Goal: Information Seeking & Learning: Find specific page/section

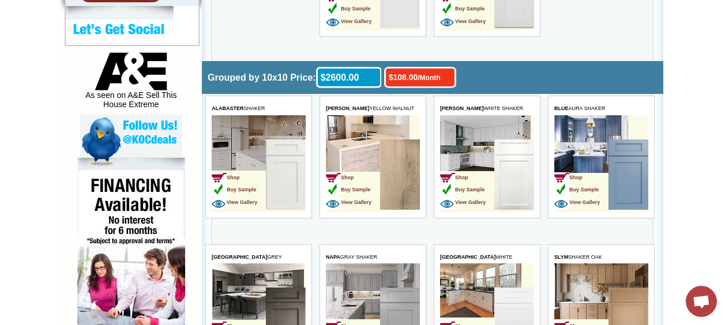
scroll to position [577, 0]
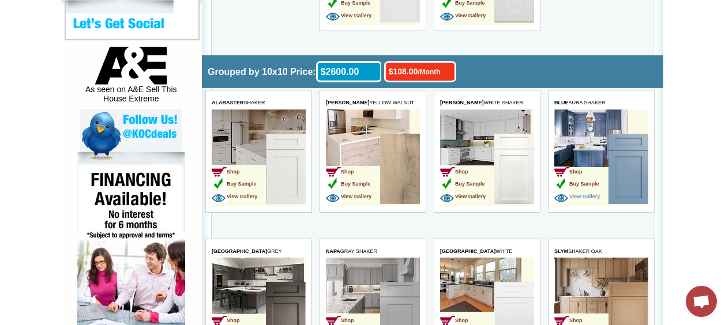
click at [563, 193] on img at bounding box center [561, 197] width 15 height 12
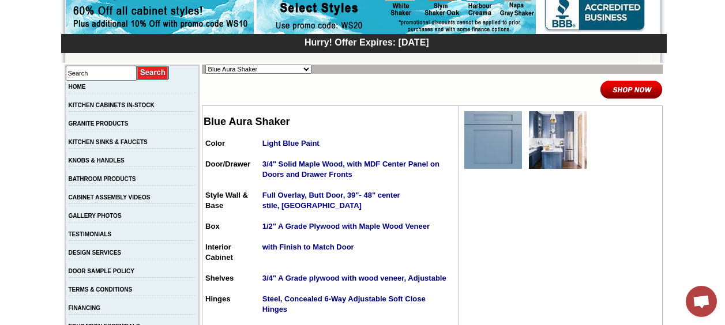
scroll to position [173, 0]
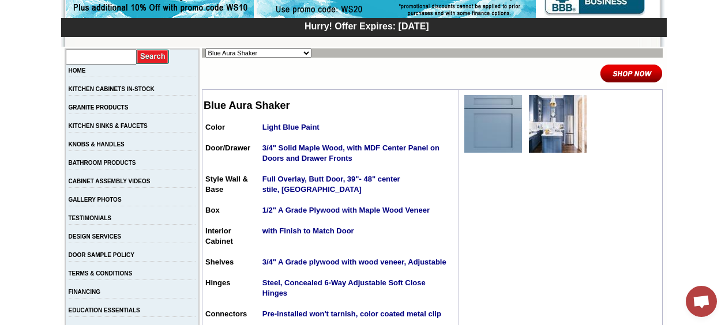
click at [126, 59] on input "text" at bounding box center [101, 57] width 71 height 15
type input "PVC Cabinet"
click at [163, 53] on input "image" at bounding box center [153, 57] width 33 height 16
